Goal: Transaction & Acquisition: Purchase product/service

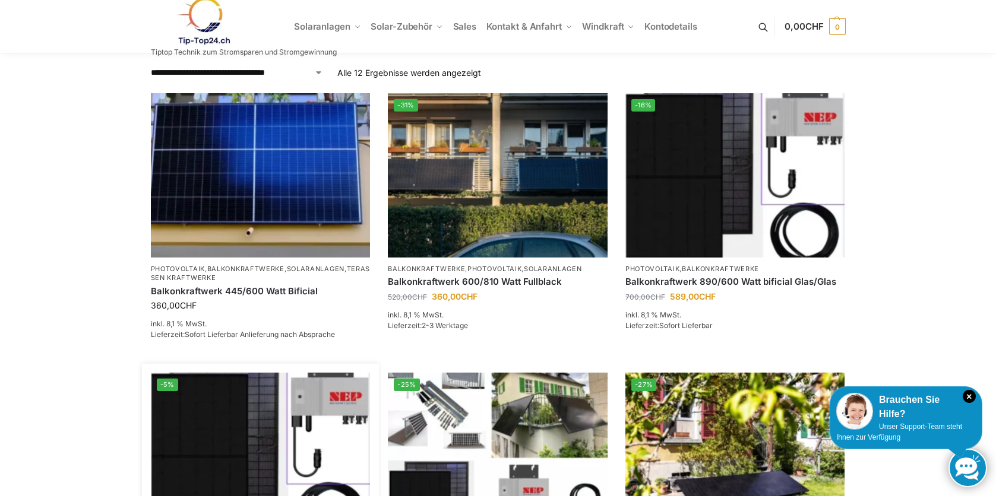
scroll to position [178, 0]
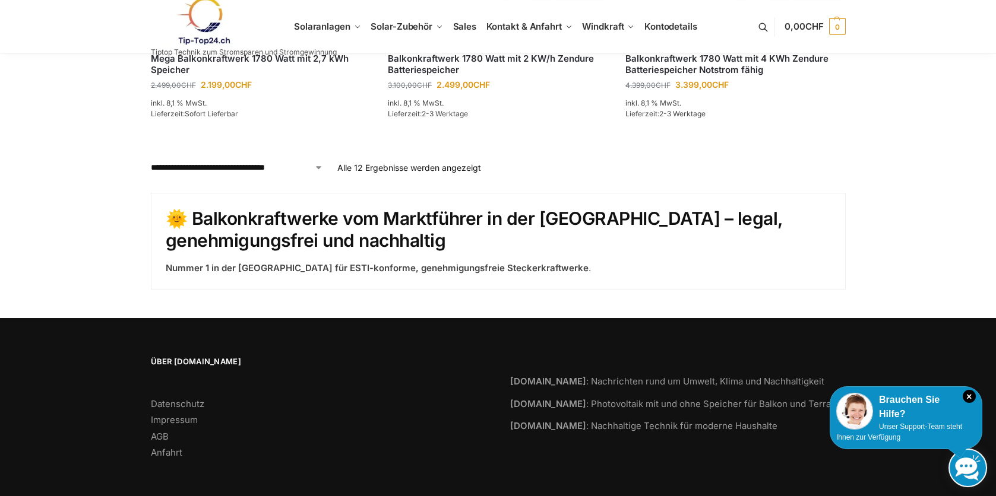
scroll to position [1269, 0]
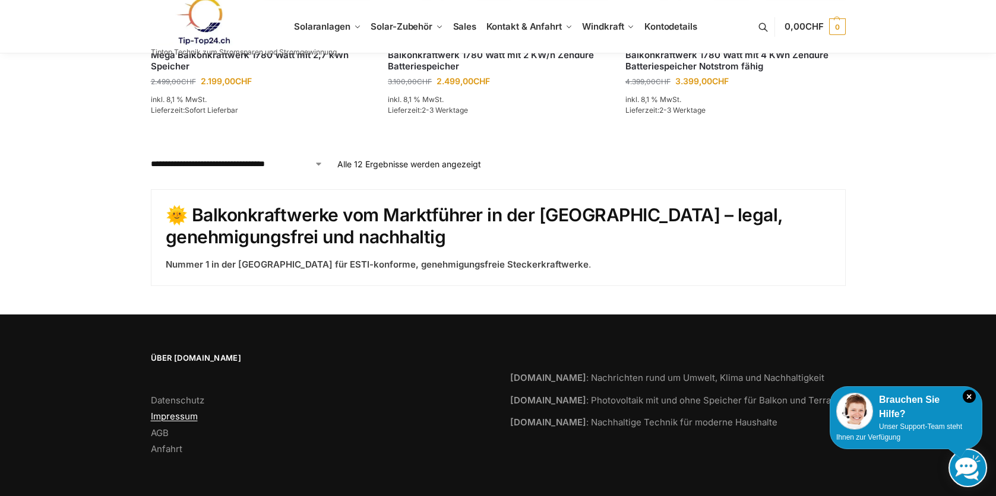
click at [176, 417] on link "Impressum" at bounding box center [174, 416] width 47 height 11
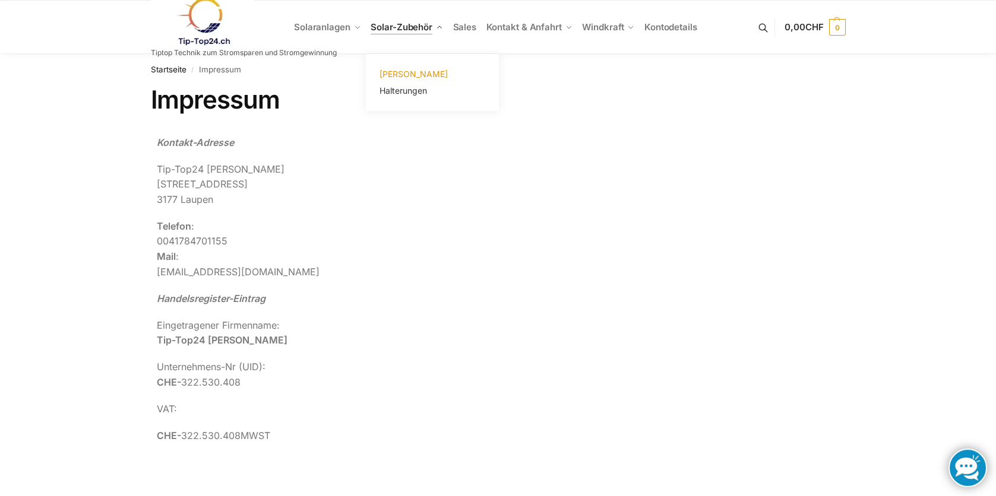
click at [408, 72] on span "[PERSON_NAME]" at bounding box center [413, 74] width 68 height 10
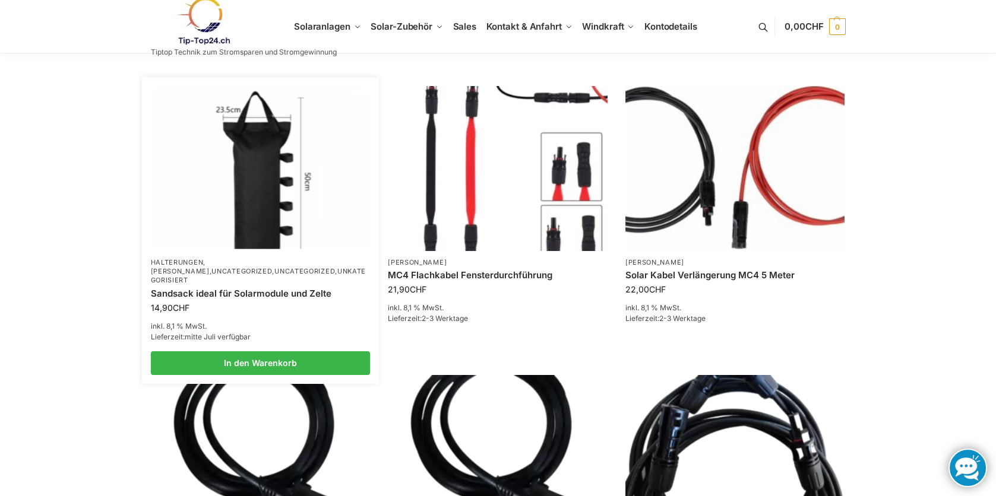
scroll to position [831, 0]
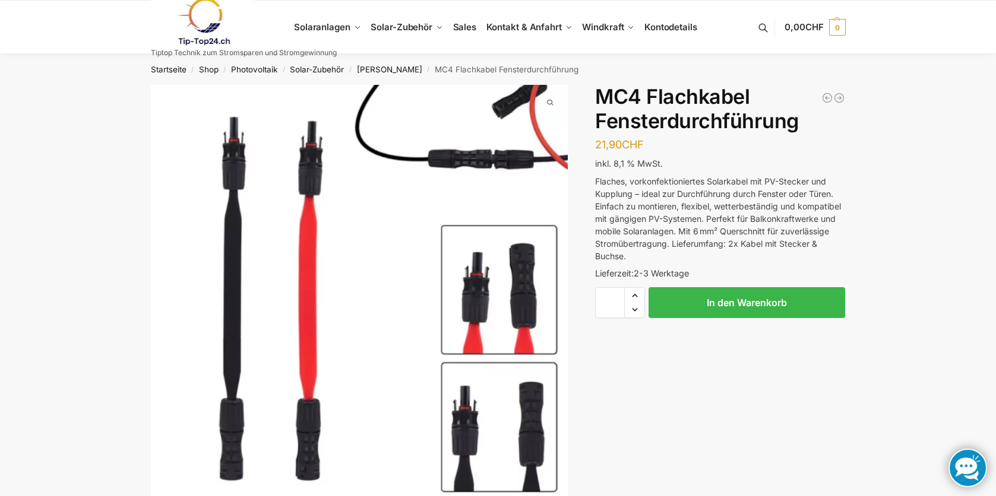
drag, startPoint x: 875, startPoint y: 0, endPoint x: 965, endPoint y: 125, distance: 154.4
